Goal: Information Seeking & Learning: Learn about a topic

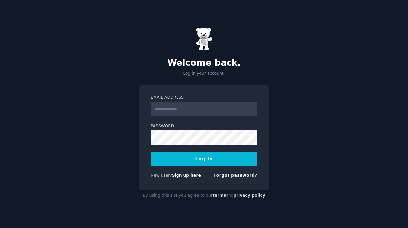
type input "**********"
click at [215, 156] on button "Log In" at bounding box center [204, 159] width 107 height 14
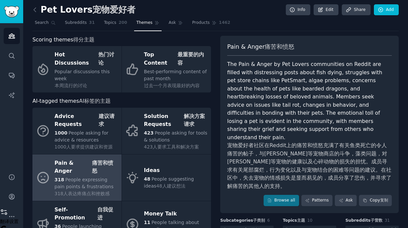
scroll to position [1, 0]
click at [35, 13] on icon at bounding box center [34, 10] width 7 height 7
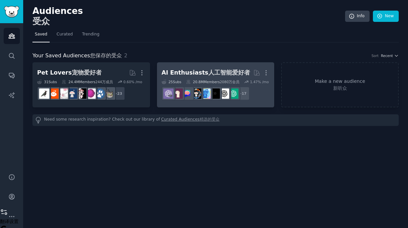
click at [229, 76] on xt-content "人工智能爱好者" at bounding box center [229, 72] width 42 height 7
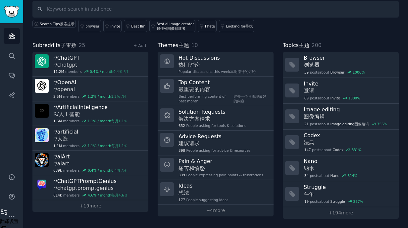
scroll to position [97, 0]
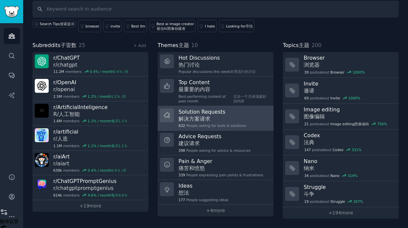
click at [219, 108] on h3 "Solution Requests 解决方案请求" at bounding box center [213, 115] width 68 height 14
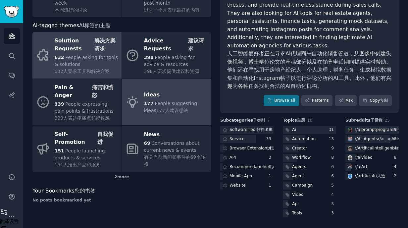
scroll to position [91, 0]
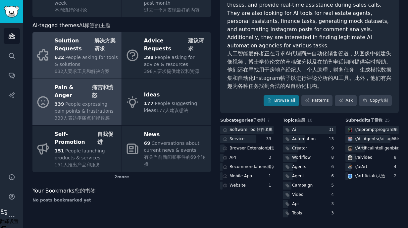
click at [94, 102] on span "People expressing pain points & frustrations" at bounding box center [84, 107] width 59 height 12
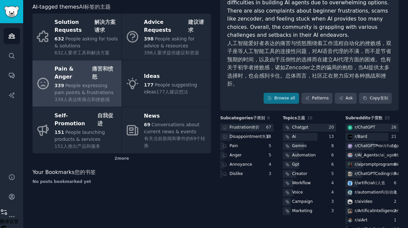
scroll to position [88, 0]
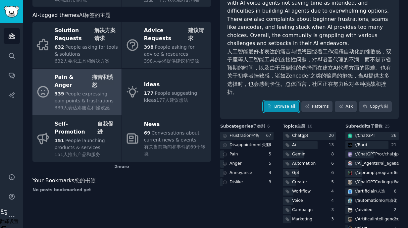
click at [272, 103] on link "Browse all" at bounding box center [281, 106] width 35 height 11
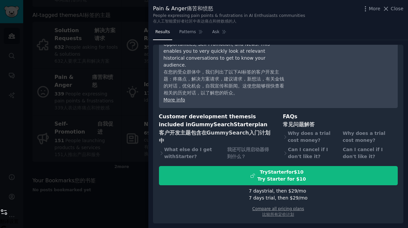
scroll to position [137, 0]
